Goal: Task Accomplishment & Management: Manage account settings

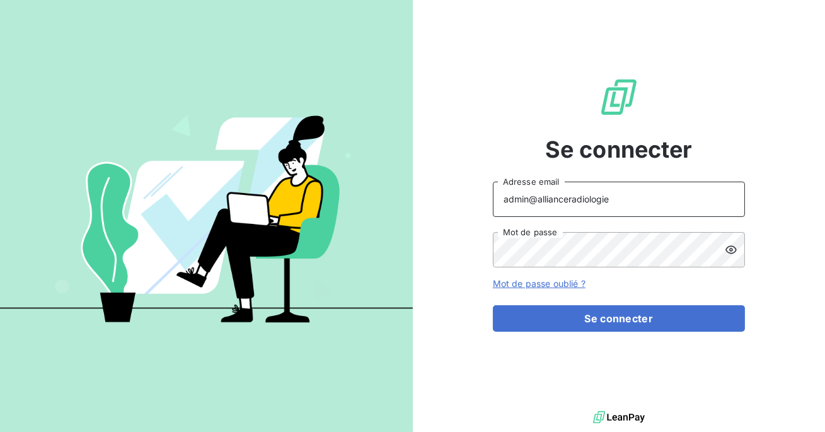
click at [603, 202] on input "admin@allianceradiologie" at bounding box center [619, 198] width 252 height 35
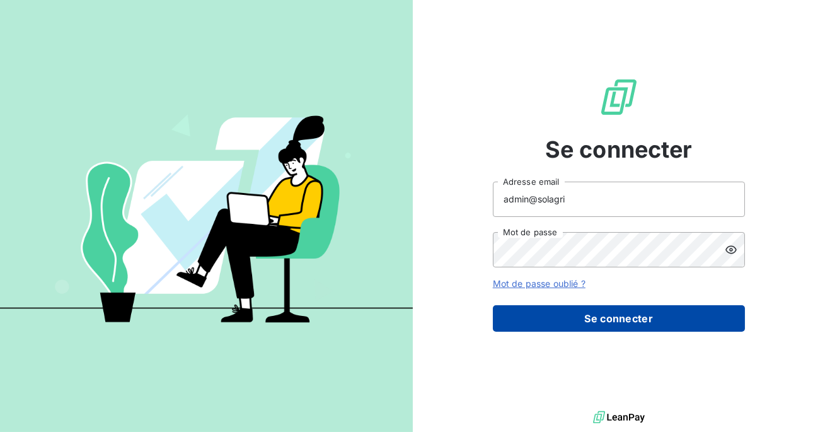
type input "admin@solagri"
click at [619, 306] on button "Se connecter" at bounding box center [619, 318] width 252 height 26
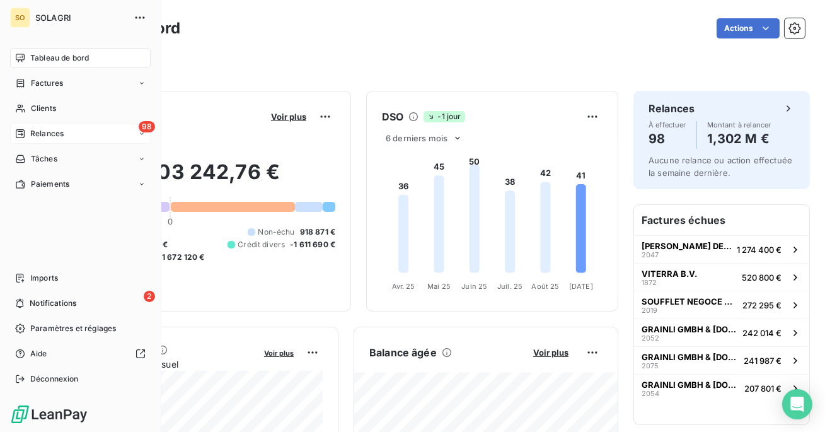
click at [35, 136] on span "Relances" at bounding box center [46, 133] width 33 height 11
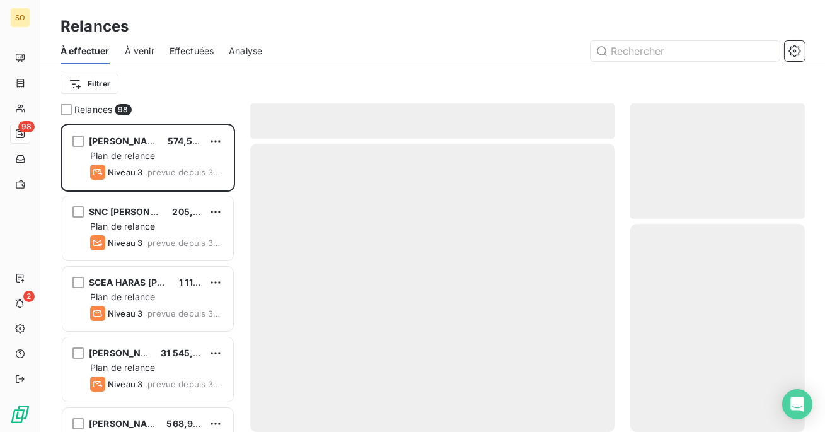
scroll to position [308, 175]
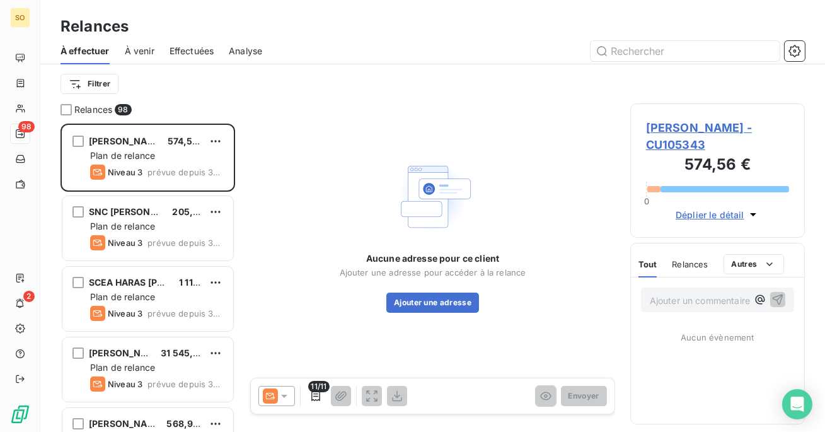
click at [183, 57] on div "Effectuées" at bounding box center [191, 51] width 45 height 26
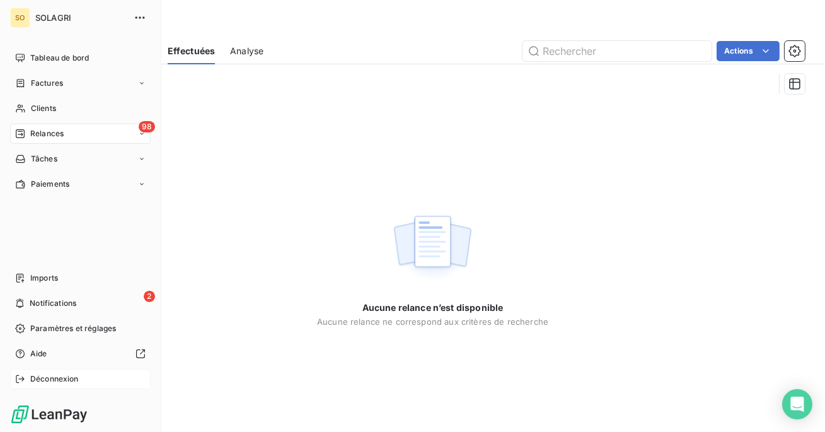
click at [55, 385] on div "Déconnexion" at bounding box center [80, 379] width 140 height 20
